Goal: Transaction & Acquisition: Purchase product/service

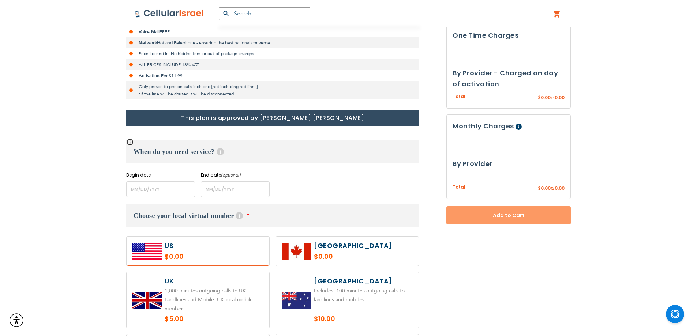
scroll to position [263, 0]
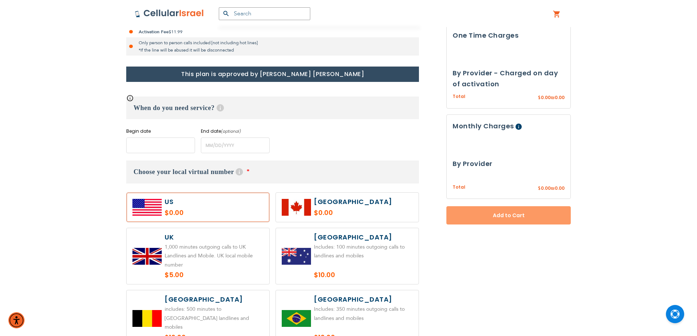
click at [165, 142] on input "name" at bounding box center [160, 146] width 69 height 16
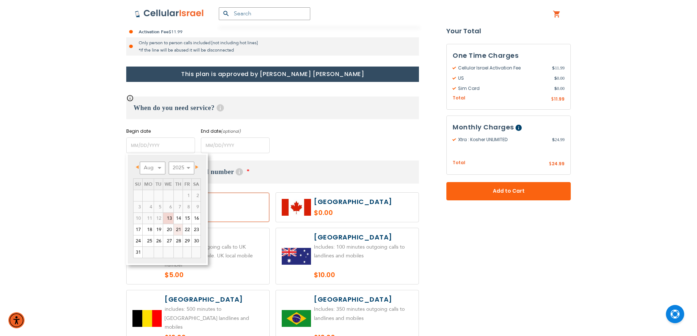
drag, startPoint x: 178, startPoint y: 230, endPoint x: 181, endPoint y: 223, distance: 7.1
click at [178, 230] on link "21" at bounding box center [178, 229] width 9 height 11
type input "[DATE]"
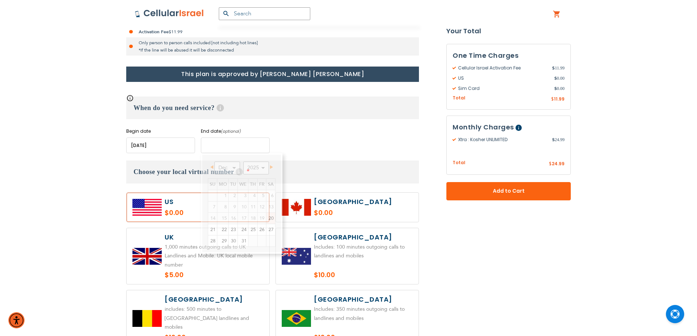
click at [236, 146] on input "name" at bounding box center [235, 146] width 69 height 16
click at [323, 138] on div "Begin date Please enter Start Date End date (optional) Please enter End Date Lo…" at bounding box center [272, 140] width 293 height 25
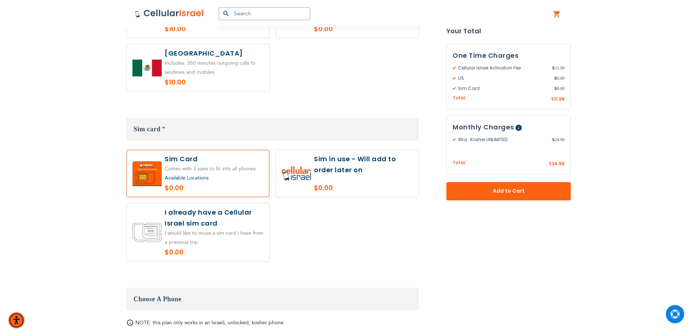
scroll to position [702, 0]
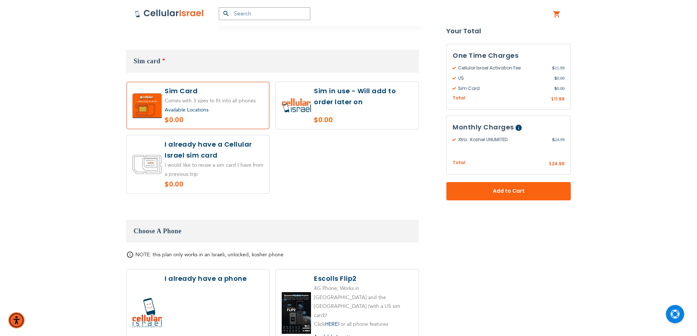
click at [218, 151] on label at bounding box center [198, 164] width 143 height 58
radio input "true"
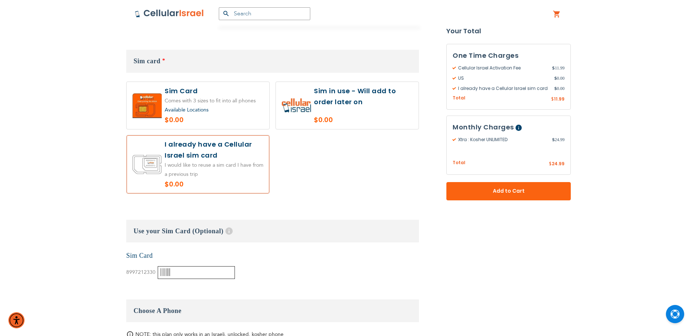
click at [201, 266] on input "text" at bounding box center [196, 272] width 77 height 13
paste input "89972123300003628930"
type input "89972123300003628930"
click at [323, 241] on div "Use your Sim Card (Optional) Help Have an old Cellular Israel SIM card? Most [P…" at bounding box center [272, 249] width 293 height 59
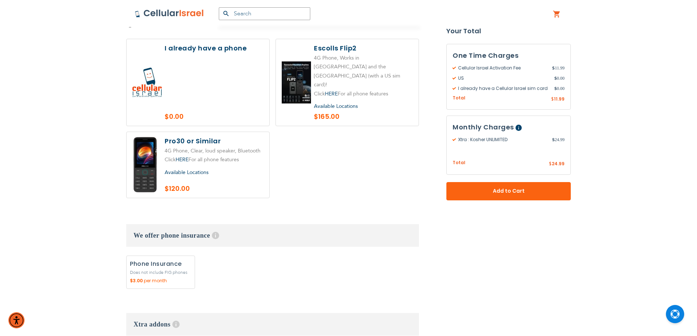
scroll to position [1105, 0]
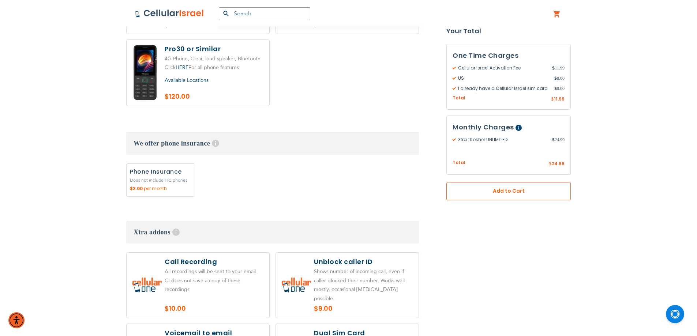
click at [490, 192] on span "Add to Cart" at bounding box center [508, 192] width 76 height 8
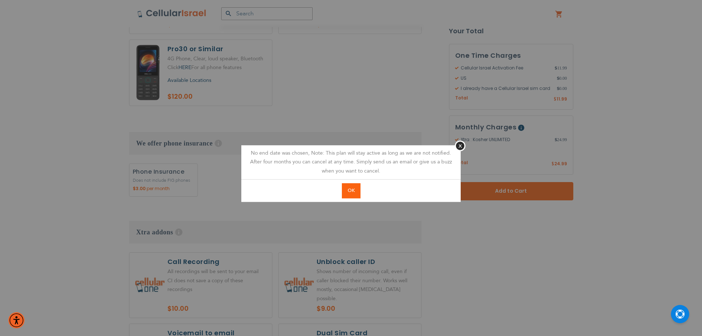
click at [347, 191] on button "OK" at bounding box center [351, 190] width 19 height 15
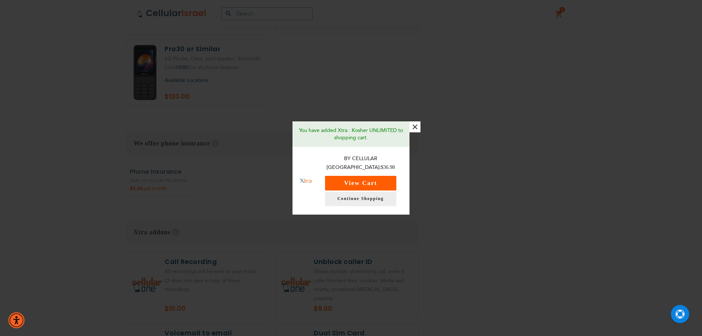
click at [362, 178] on button "View Cart" at bounding box center [360, 183] width 71 height 15
